Goal: Information Seeking & Learning: Learn about a topic

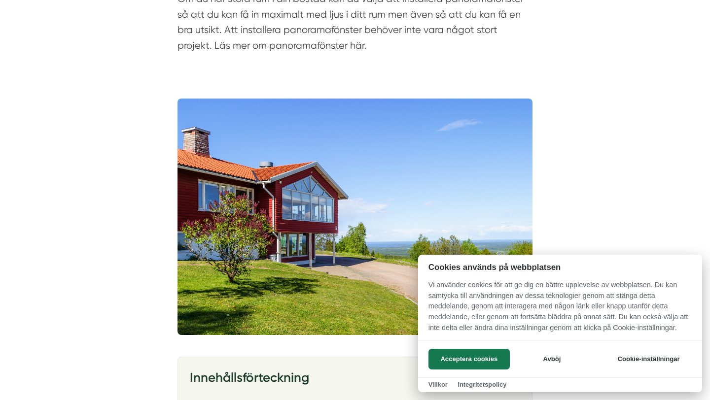
scroll to position [315, 0]
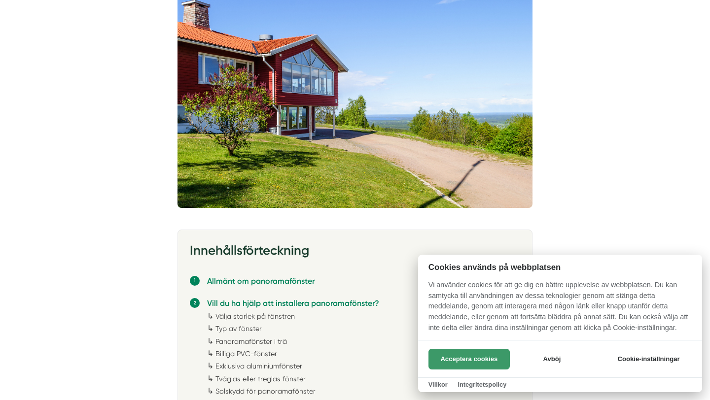
click at [483, 356] on button "Acceptera cookies" at bounding box center [468, 359] width 81 height 21
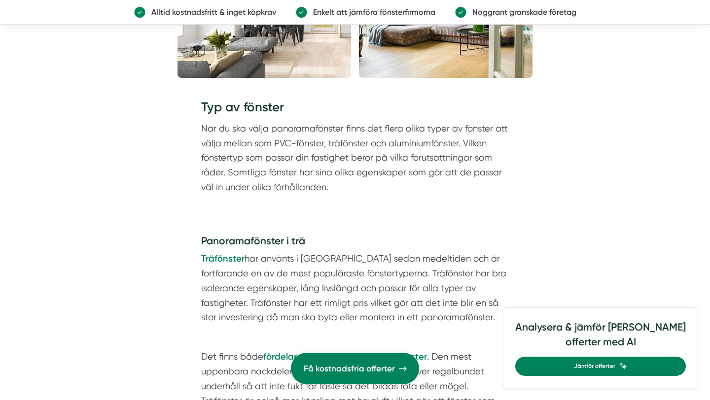
scroll to position [1871, 0]
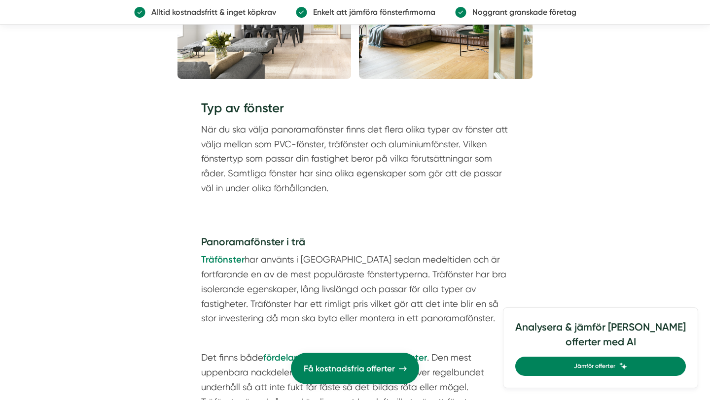
click at [316, 141] on p "När du ska välja panoramafönster finns det flera olika typer av fönster att väl…" at bounding box center [355, 158] width 308 height 73
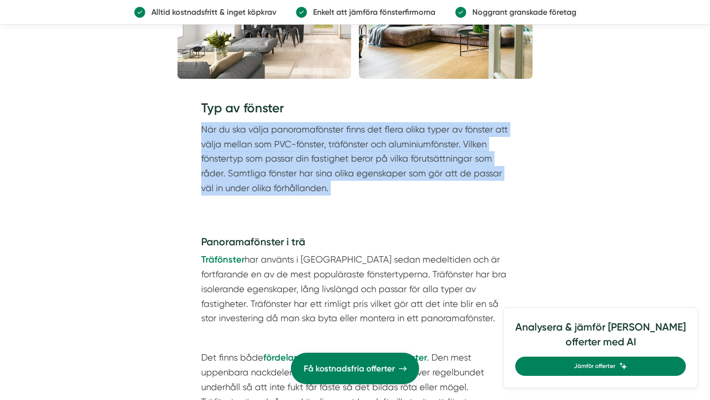
click at [316, 141] on p "När du ska välja panoramafönster finns det flera olika typer av fönster att väl…" at bounding box center [355, 158] width 308 height 73
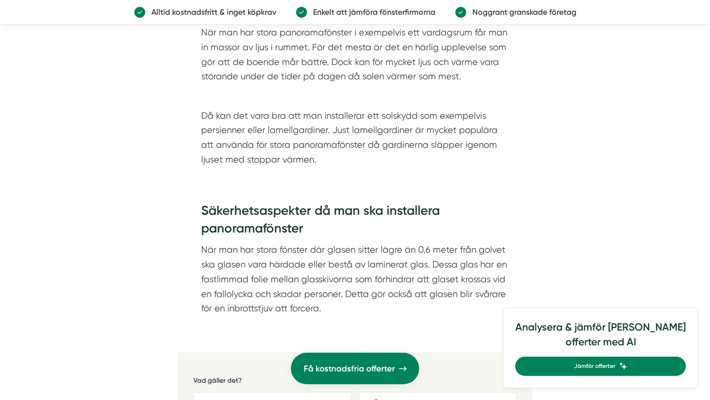
scroll to position [2872, 0]
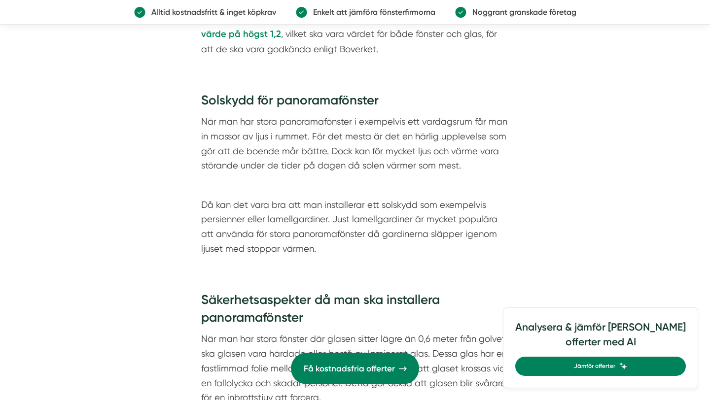
click at [311, 135] on p "När man har stora panoramafönster i exempelvis ett vardagsrum får man in massor…" at bounding box center [355, 143] width 308 height 59
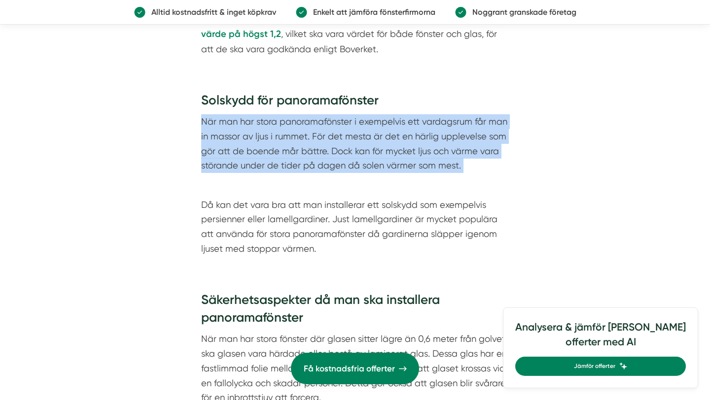
click at [316, 181] on p at bounding box center [355, 185] width 308 height 15
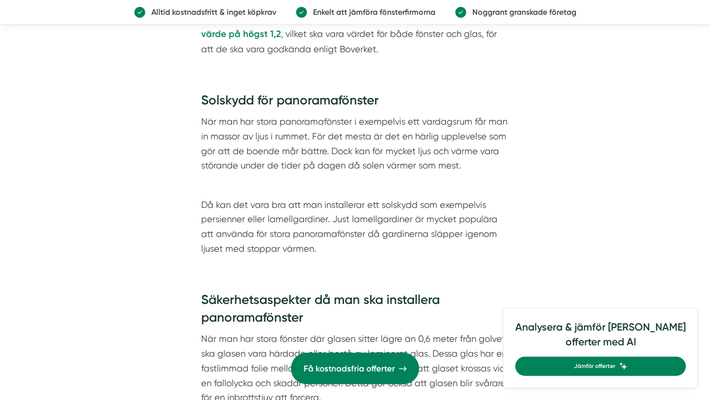
click at [316, 181] on p at bounding box center [355, 185] width 308 height 15
click at [375, 129] on p "När man har stora panoramafönster i exempelvis ett vardagsrum får man in massor…" at bounding box center [355, 143] width 308 height 59
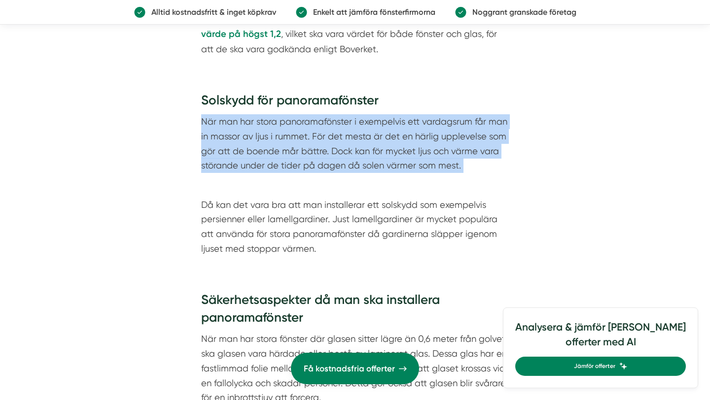
click at [342, 233] on p "Då kan det vara bra att man installerar ett solskydd som exempelvis persienner …" at bounding box center [355, 227] width 308 height 59
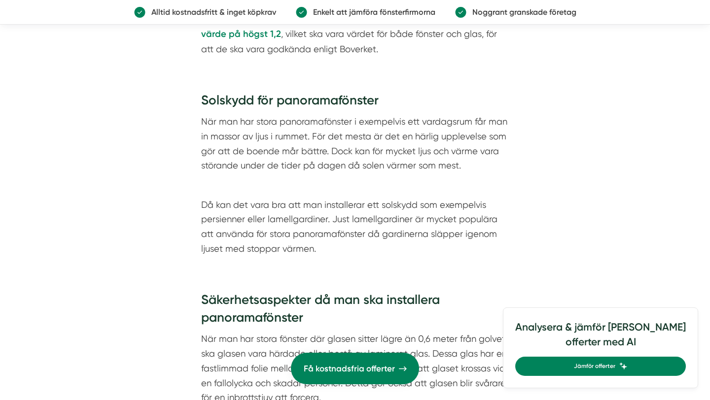
click at [342, 233] on p "Då kan det vara bra att man installerar ett solskydd som exempelvis persienner …" at bounding box center [355, 227] width 308 height 59
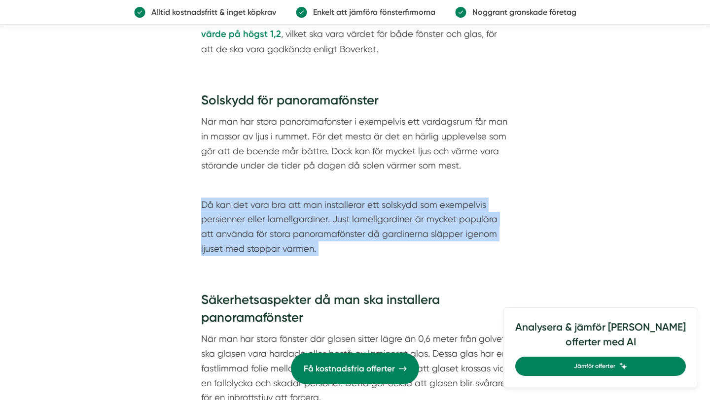
click at [420, 147] on p "När man har stora panoramafönster i exempelvis ett vardagsrum får man in massor…" at bounding box center [355, 143] width 308 height 59
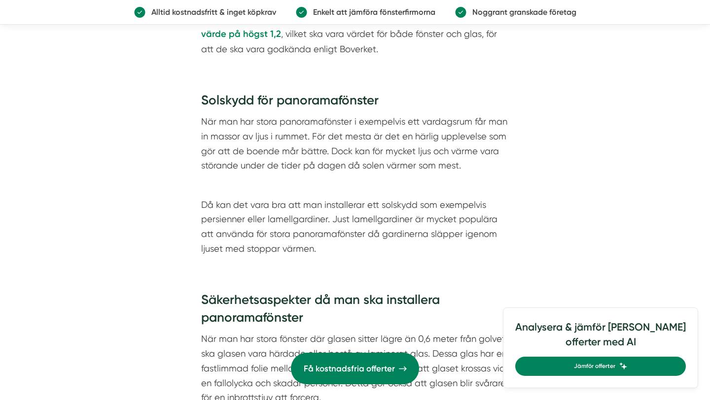
click at [420, 147] on p "När man har stora panoramafönster i exempelvis ett vardagsrum får man in massor…" at bounding box center [355, 143] width 308 height 59
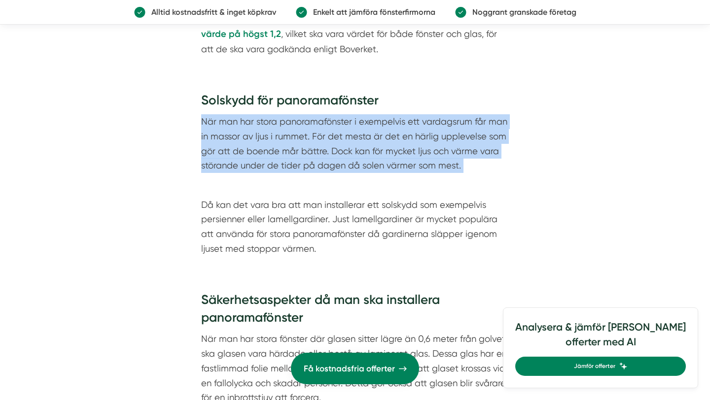
click at [330, 171] on div "Solskydd för panoramafönster När man har stora panoramafönster i exempelvis ett…" at bounding box center [355, 174] width 308 height 164
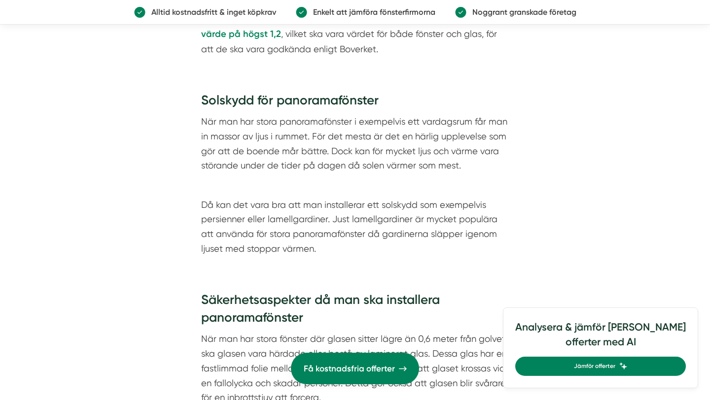
click at [330, 171] on div "Solskydd för panoramafönster När man har stora panoramafönster i exempelvis ett…" at bounding box center [355, 174] width 308 height 164
click at [328, 150] on p "När man har stora panoramafönster i exempelvis ett vardagsrum får man in massor…" at bounding box center [355, 143] width 308 height 59
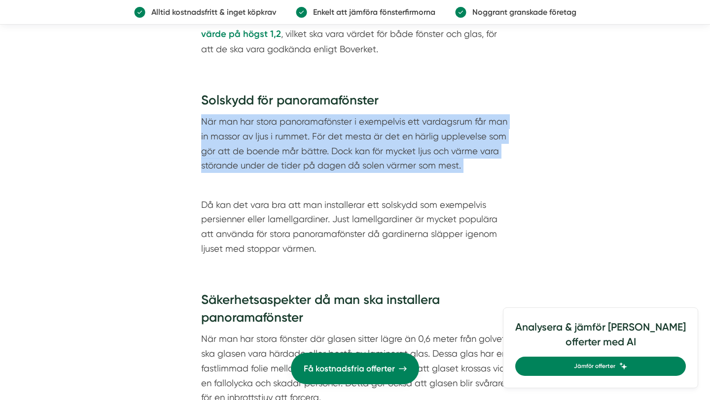
click at [333, 237] on p "Då kan det vara bra att man installerar ett solskydd som exempelvis persienner …" at bounding box center [355, 227] width 308 height 59
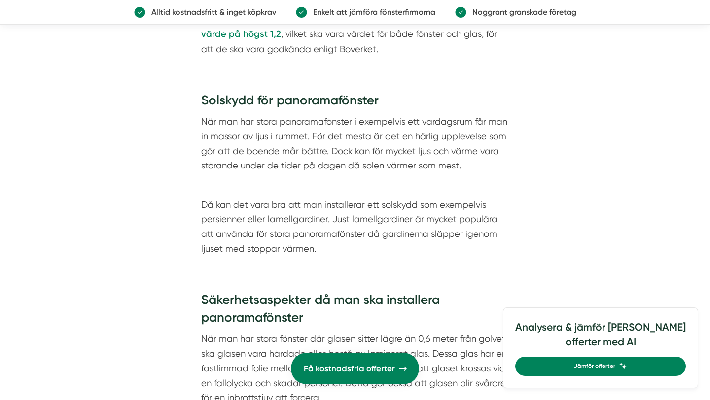
click at [333, 237] on p "Då kan det vara bra att man installerar ett solskydd som exempelvis persienner …" at bounding box center [355, 227] width 308 height 59
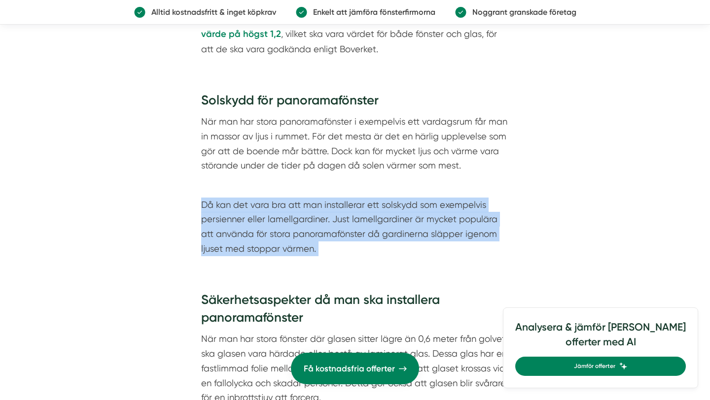
click at [333, 237] on p "Då kan det vara bra att man installerar ett solskydd som exempelvis persienner …" at bounding box center [355, 227] width 308 height 59
click at [245, 242] on p "Då kan det vara bra att man installerar ett solskydd som exempelvis persienner …" at bounding box center [355, 227] width 308 height 59
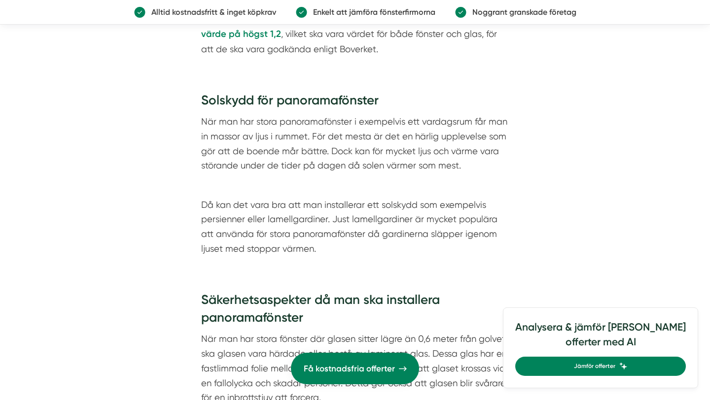
click at [245, 242] on p "Då kan det vara bra att man installerar ett solskydd som exempelvis persienner …" at bounding box center [355, 227] width 308 height 59
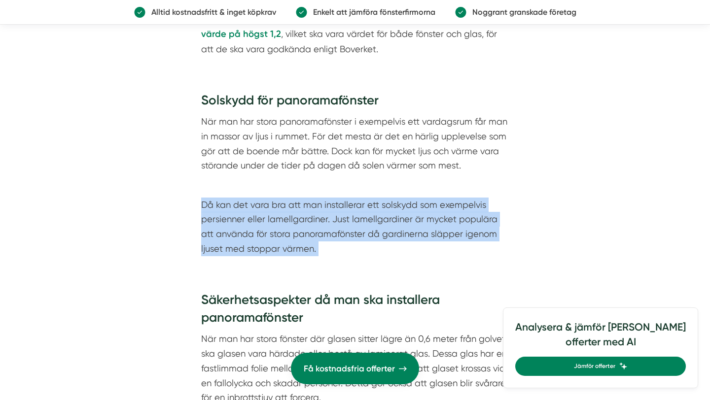
click at [344, 214] on p "Då kan det vara bra att man installerar ett solskydd som exempelvis persienner …" at bounding box center [355, 227] width 308 height 59
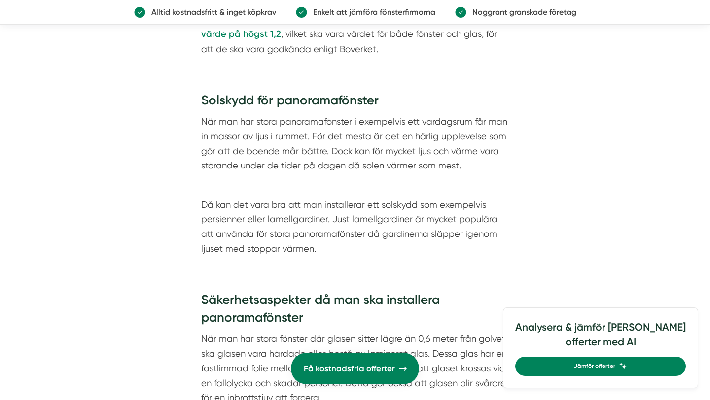
click at [466, 219] on p "Då kan det vara bra att man installerar ett solskydd som exempelvis persienner …" at bounding box center [355, 227] width 308 height 59
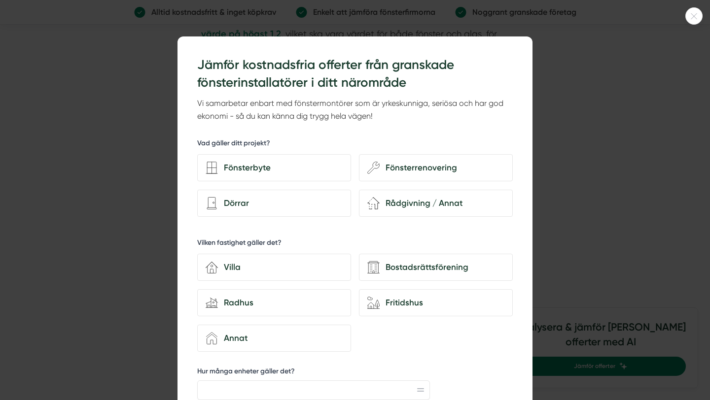
scroll to position [2894, 0]
click at [641, 166] on div at bounding box center [355, 200] width 710 height 400
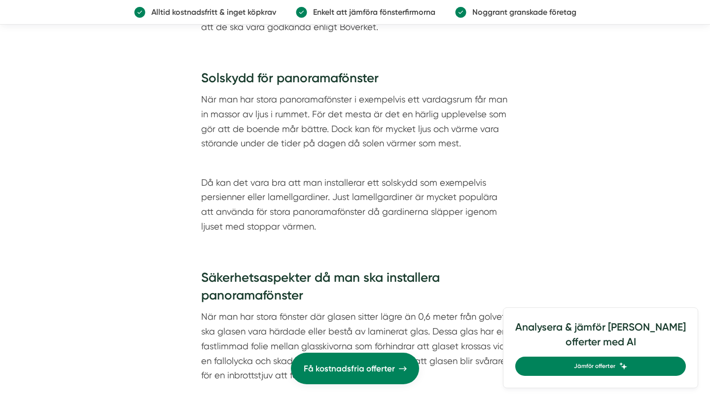
click at [279, 196] on p "Då kan det vara bra att man installerar ett solskydd som exempelvis persienner …" at bounding box center [355, 205] width 308 height 59
copy p "lamellgardiner"
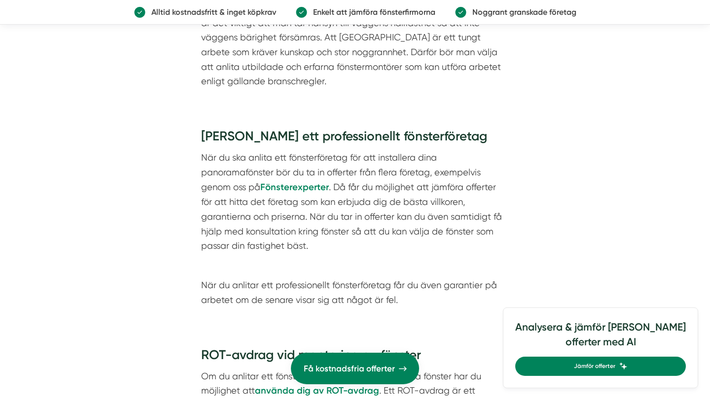
scroll to position [4091, 0]
